Goal: Task Accomplishment & Management: Complete application form

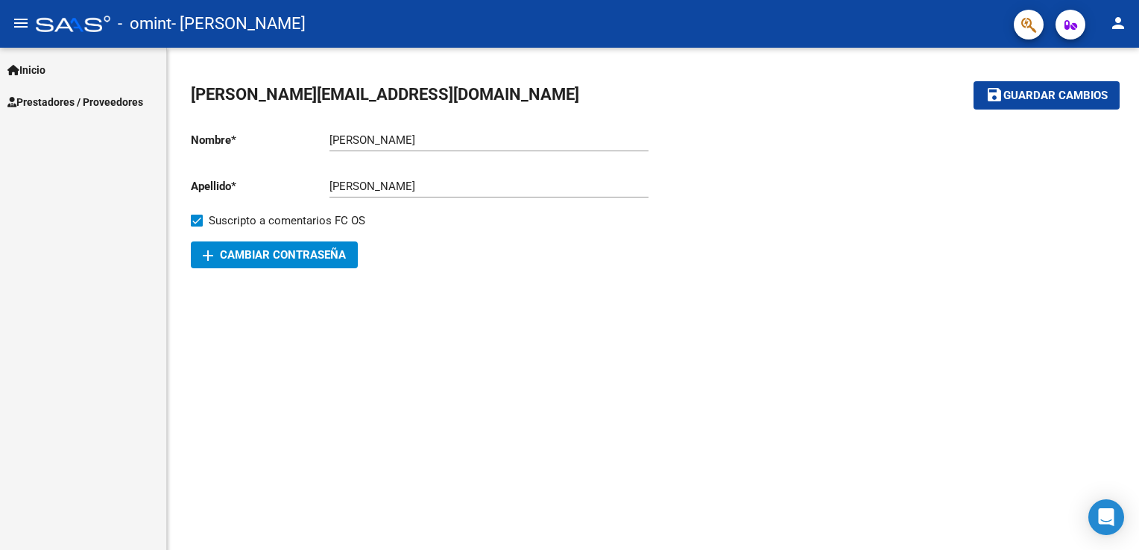
click at [80, 103] on span "Prestadores / Proveedores" at bounding box center [75, 102] width 136 height 16
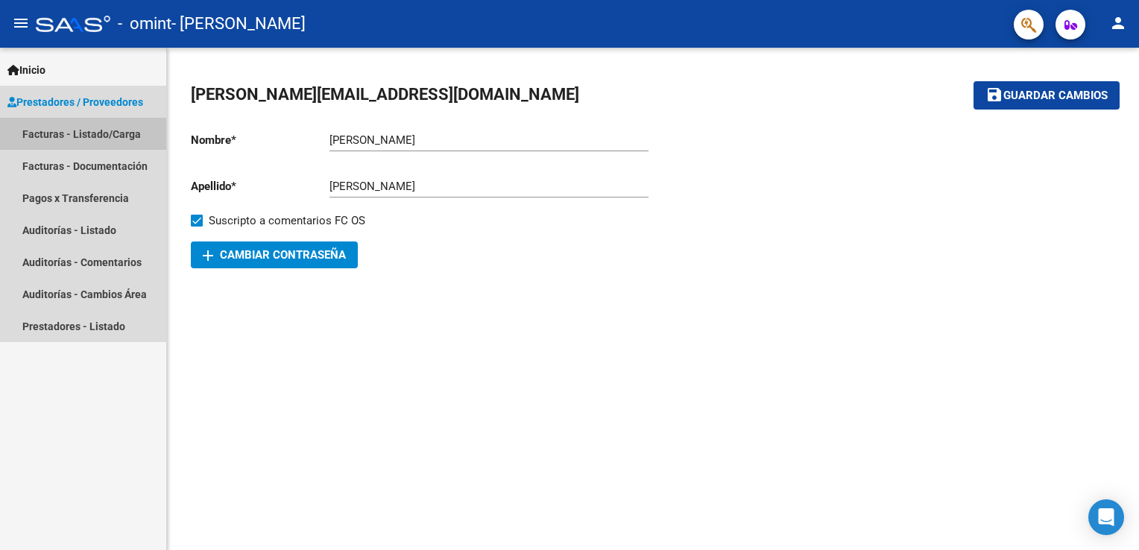
click at [89, 133] on link "Facturas - Listado/Carga" at bounding box center [83, 134] width 166 height 32
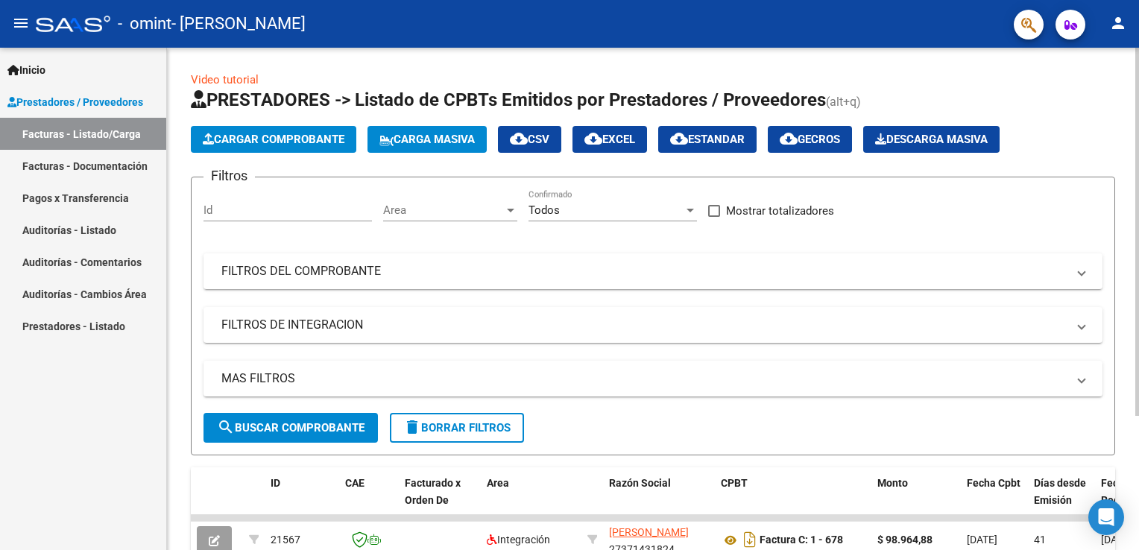
click at [296, 149] on button "Cargar Comprobante" at bounding box center [273, 139] width 165 height 27
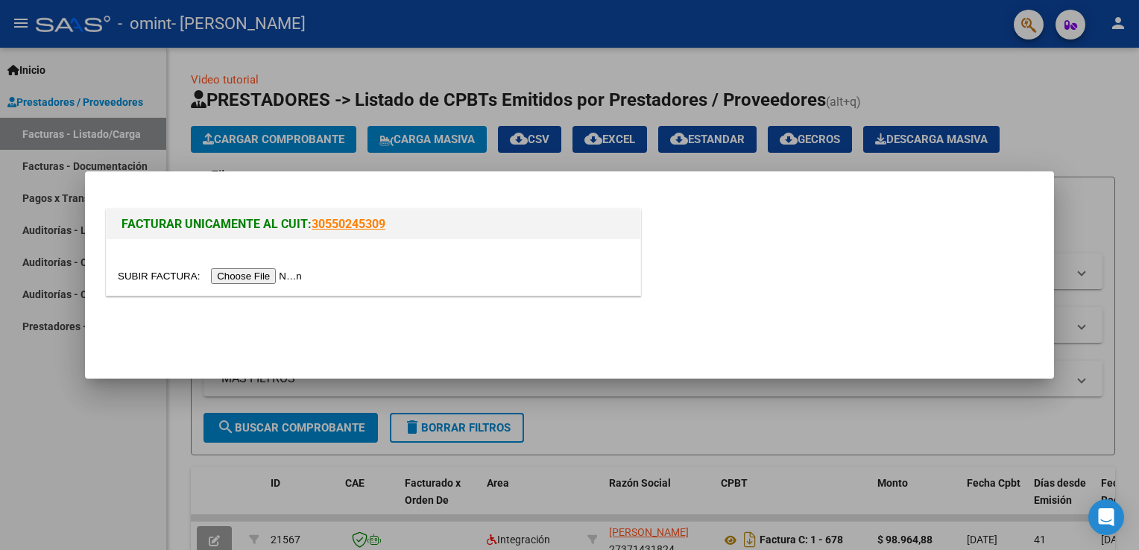
click at [264, 273] on input "file" at bounding box center [212, 276] width 189 height 16
click at [233, 273] on input "file" at bounding box center [212, 276] width 189 height 16
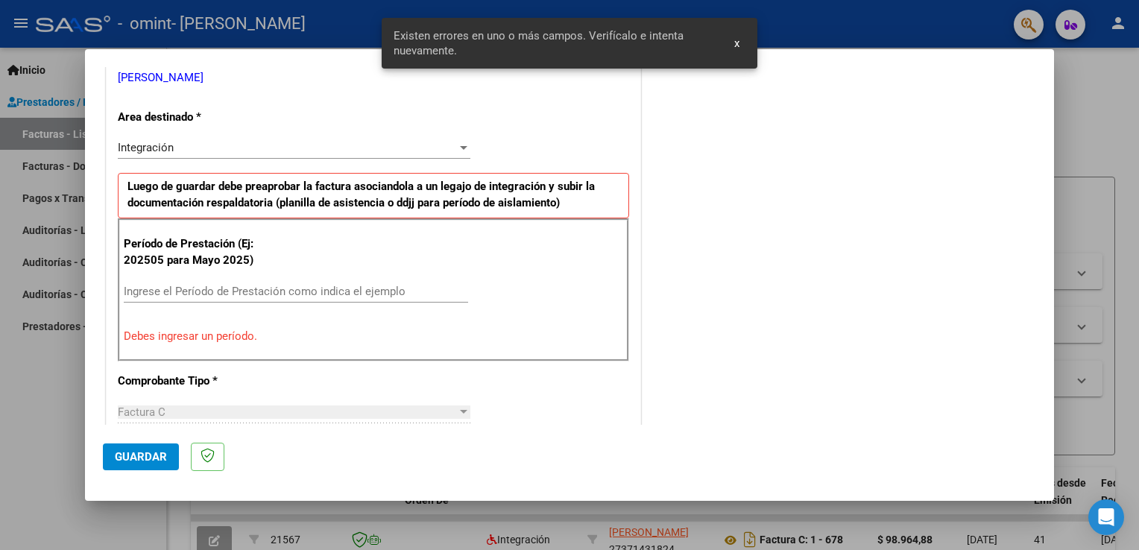
scroll to position [311, 0]
click at [264, 268] on div "Período de Prestación (Ej: 202505 para Mayo 2025) Ingrese el Período de Prestac…" at bounding box center [373, 289] width 511 height 143
click at [267, 284] on input "Ingrese el Período de Prestación como indica el ejemplo" at bounding box center [296, 290] width 344 height 13
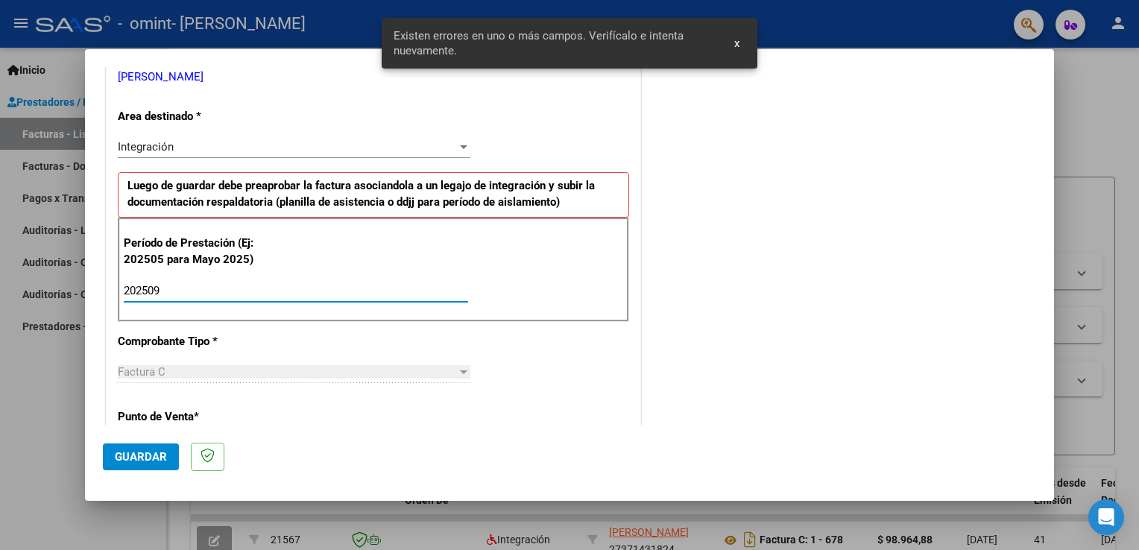
type input "202509"
click at [161, 461] on span "Guardar" at bounding box center [141, 456] width 52 height 13
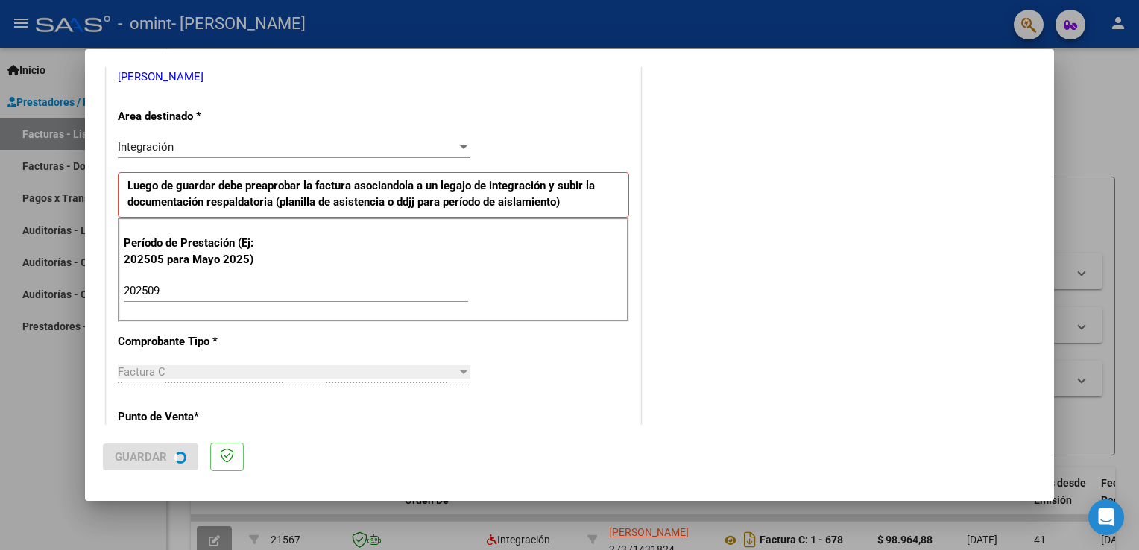
scroll to position [0, 0]
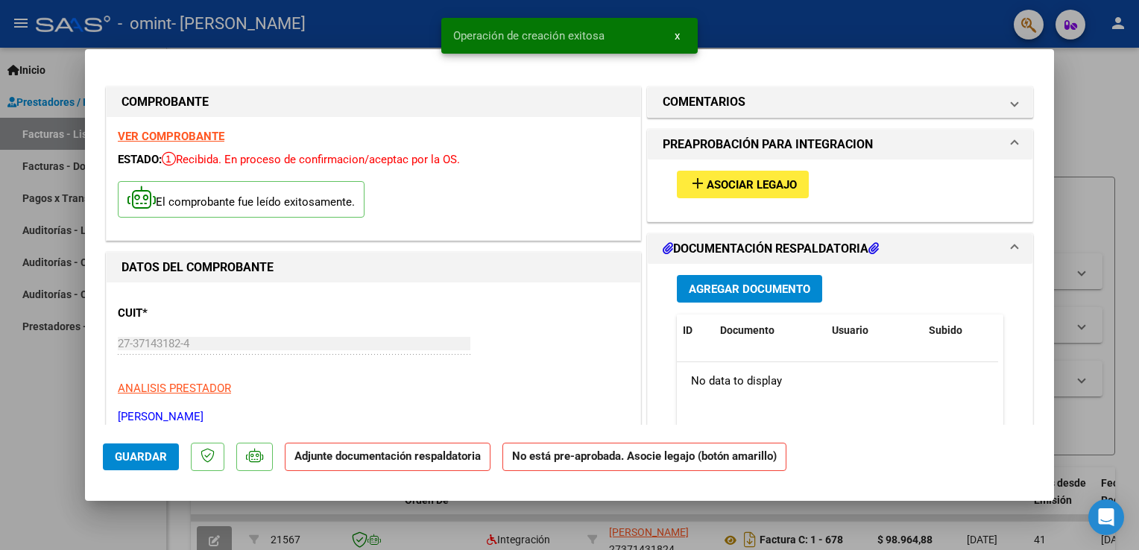
click at [740, 182] on span "Asociar Legajo" at bounding box center [751, 184] width 90 height 13
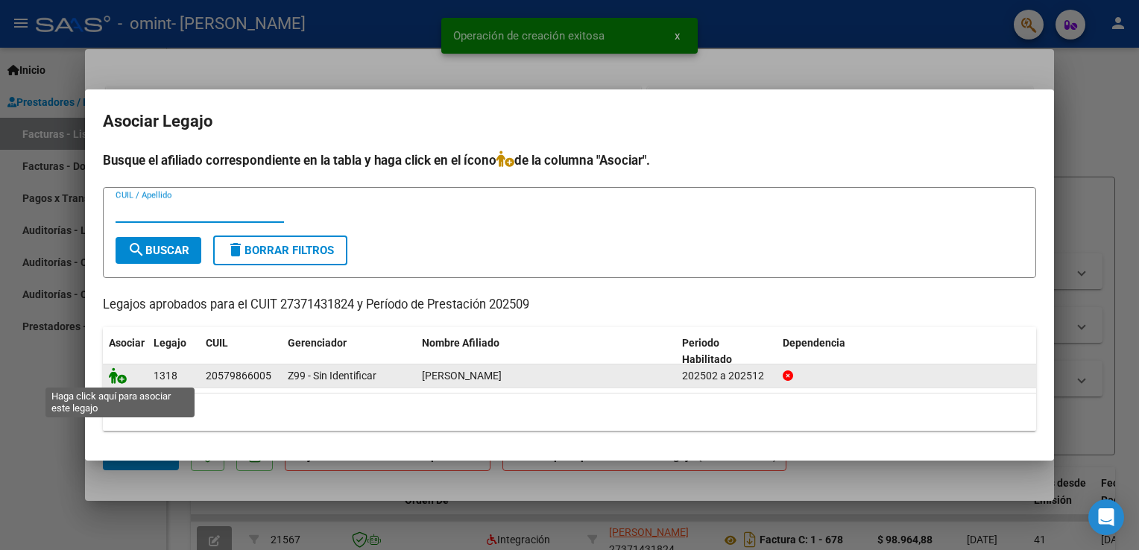
click at [125, 379] on icon at bounding box center [118, 375] width 18 height 16
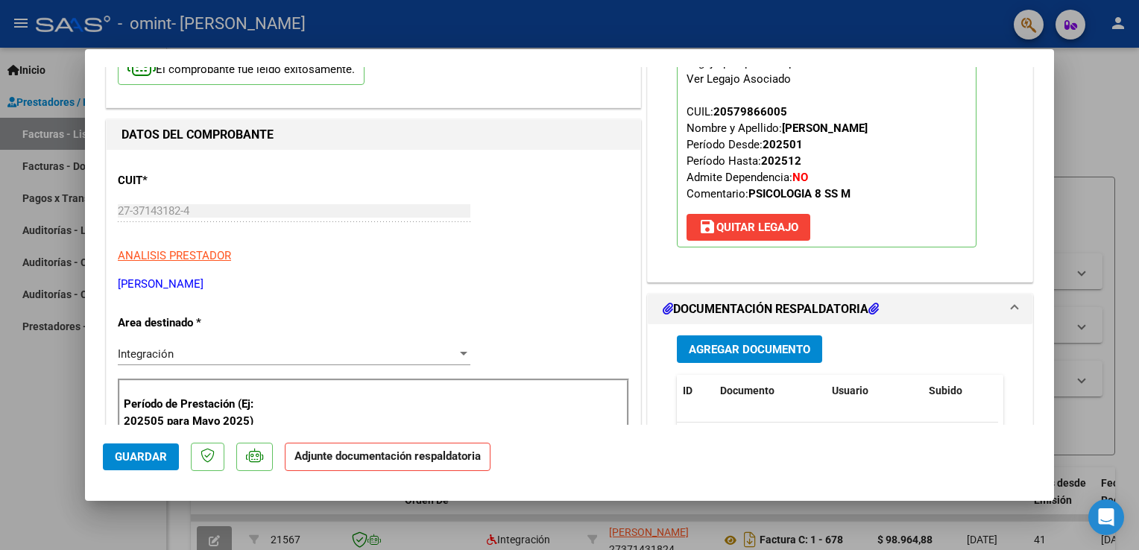
scroll to position [133, 0]
click at [758, 361] on button "Agregar Documento" at bounding box center [749, 349] width 145 height 28
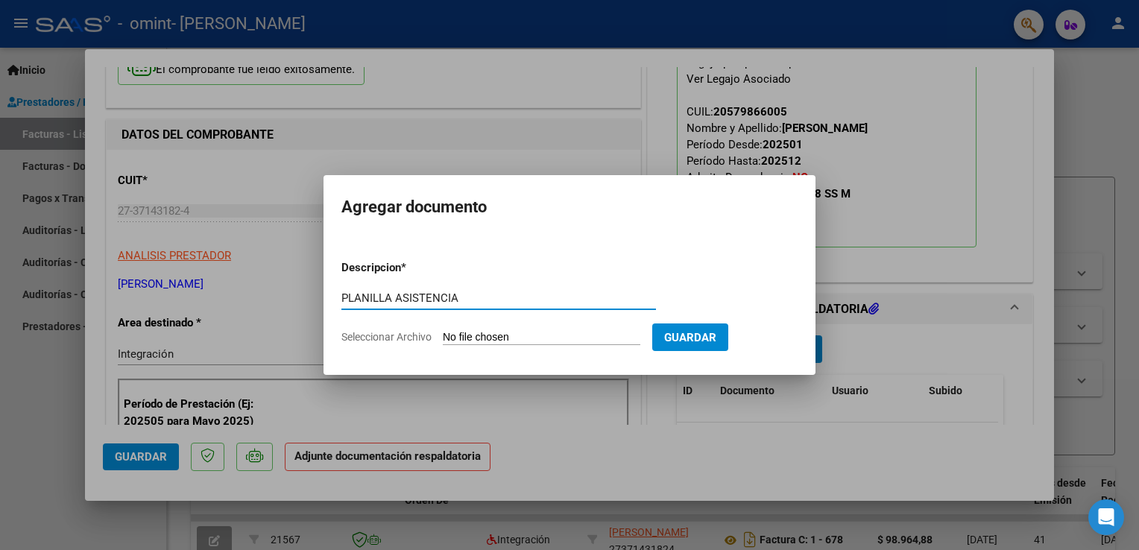
type input "PLANILLA ASISTENCIA"
click at [515, 334] on input "Seleccionar Archivo" at bounding box center [541, 338] width 197 height 14
type input "C:\fakepath\OMINT - [PERSON_NAME] U - 2025-09 - Planilla PSI.pdf"
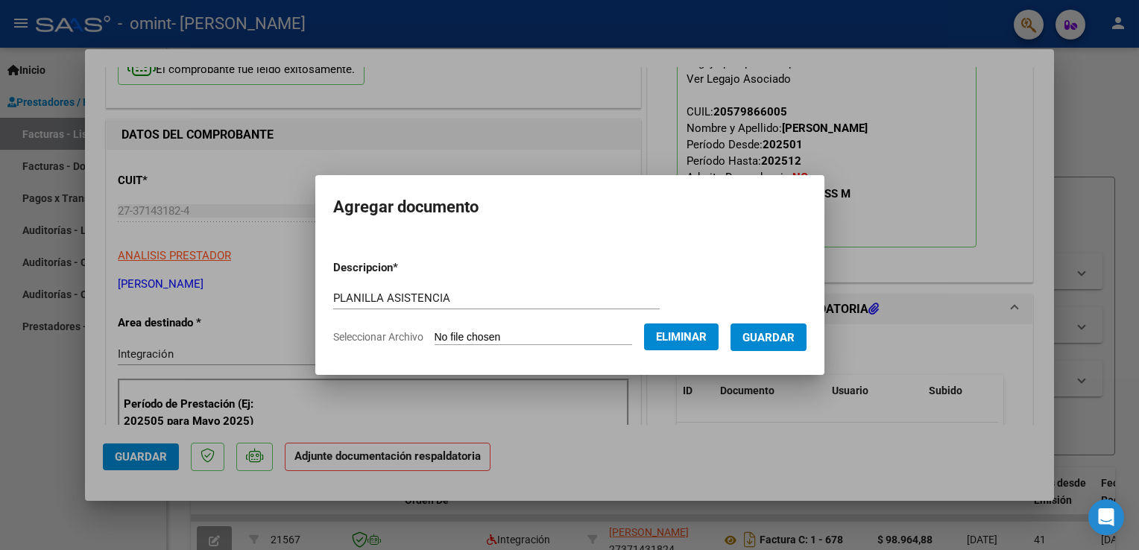
click at [777, 338] on span "Guardar" at bounding box center [768, 337] width 52 height 13
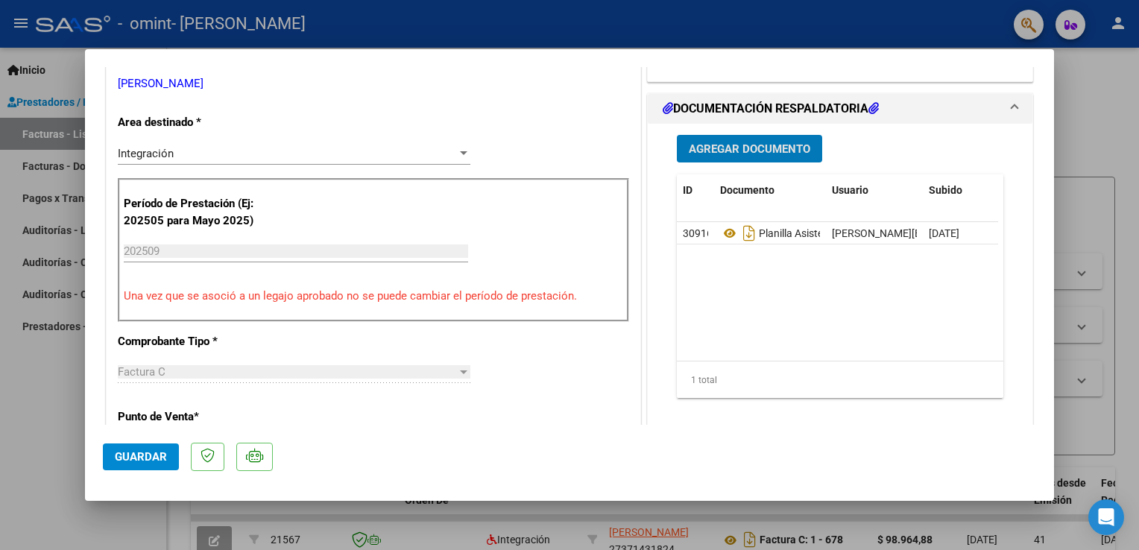
scroll to position [453, 0]
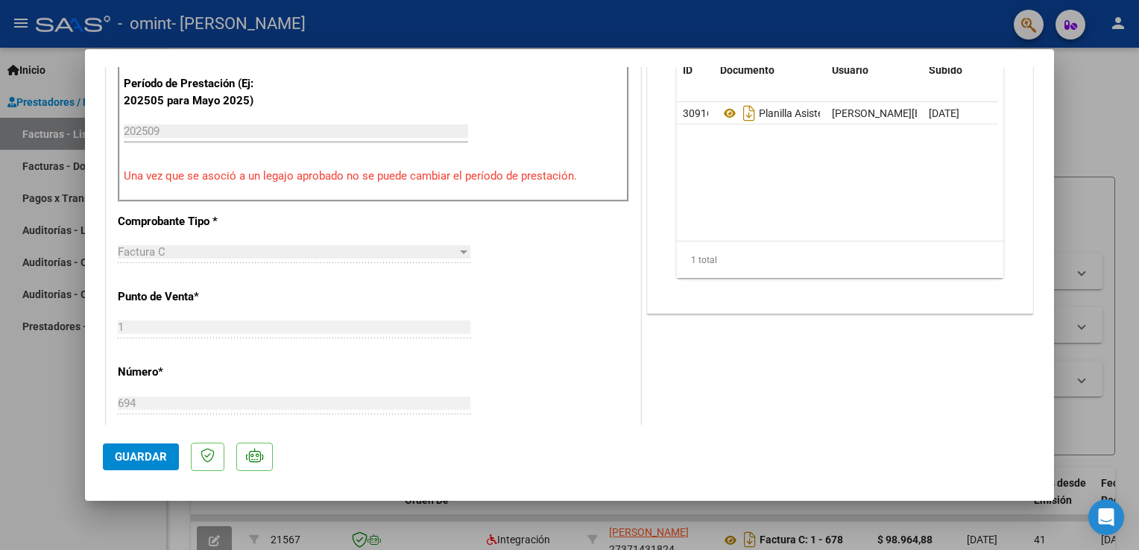
click at [137, 460] on span "Guardar" at bounding box center [141, 456] width 52 height 13
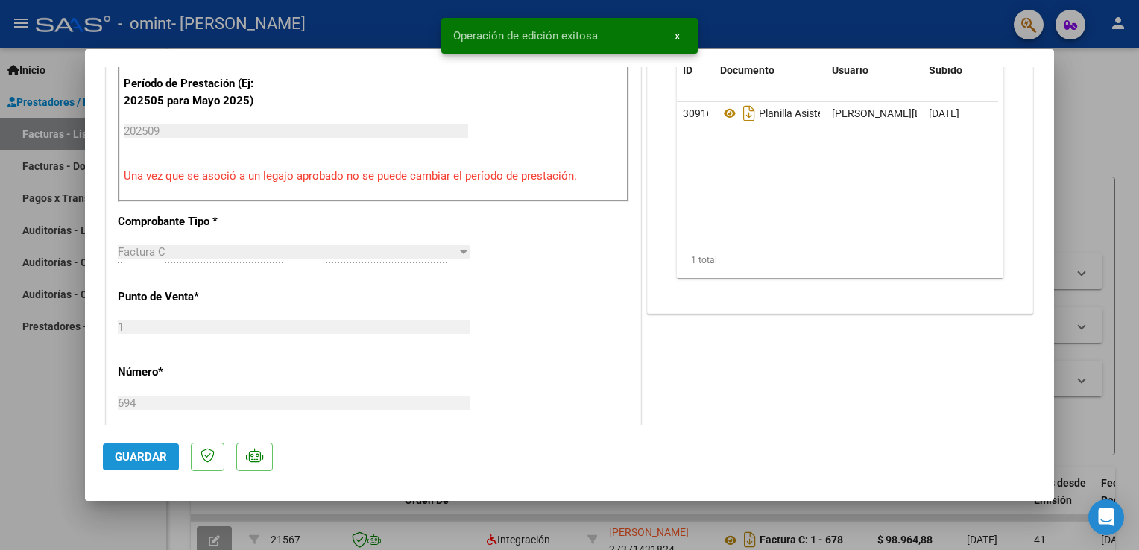
click at [137, 460] on span "Guardar" at bounding box center [141, 456] width 52 height 13
click at [161, 502] on div at bounding box center [569, 275] width 1139 height 550
type input "$ 0,00"
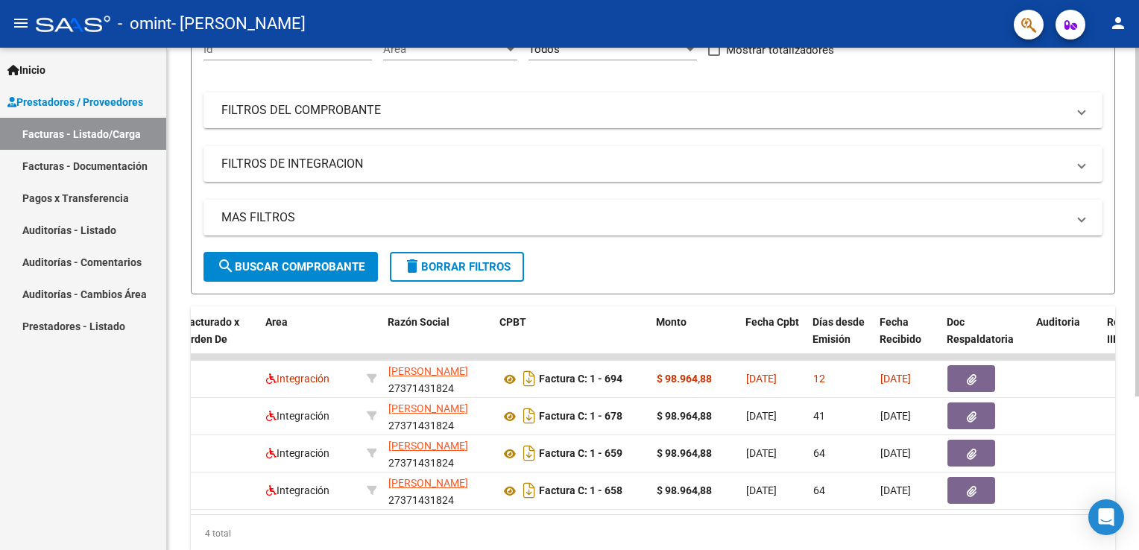
scroll to position [160, 0]
click at [1121, 22] on mat-icon "person" at bounding box center [1118, 23] width 18 height 18
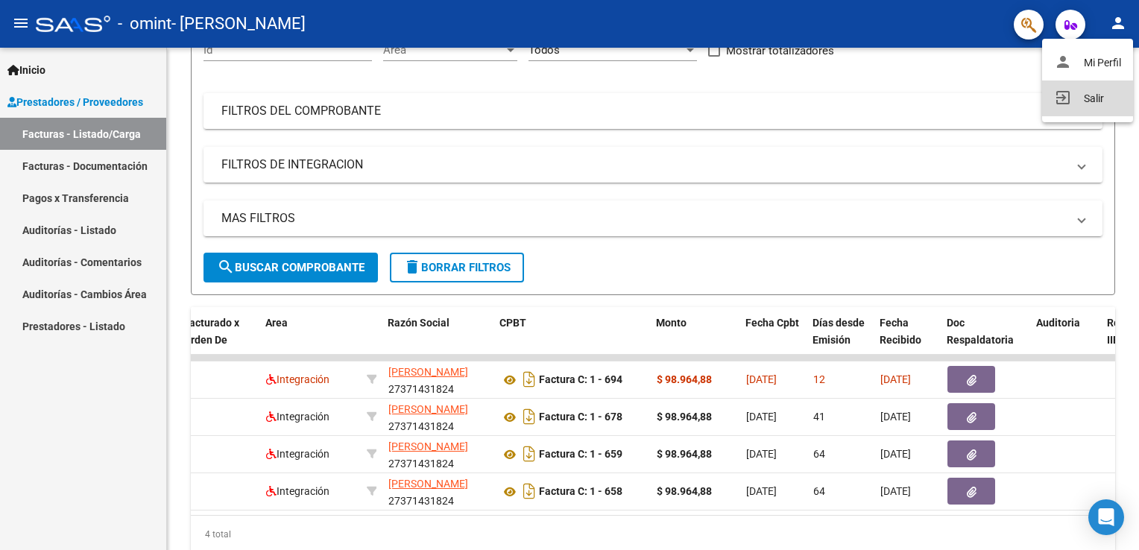
click at [1094, 108] on button "exit_to_app Salir" at bounding box center [1087, 98] width 91 height 36
